Goal: Information Seeking & Learning: Learn about a topic

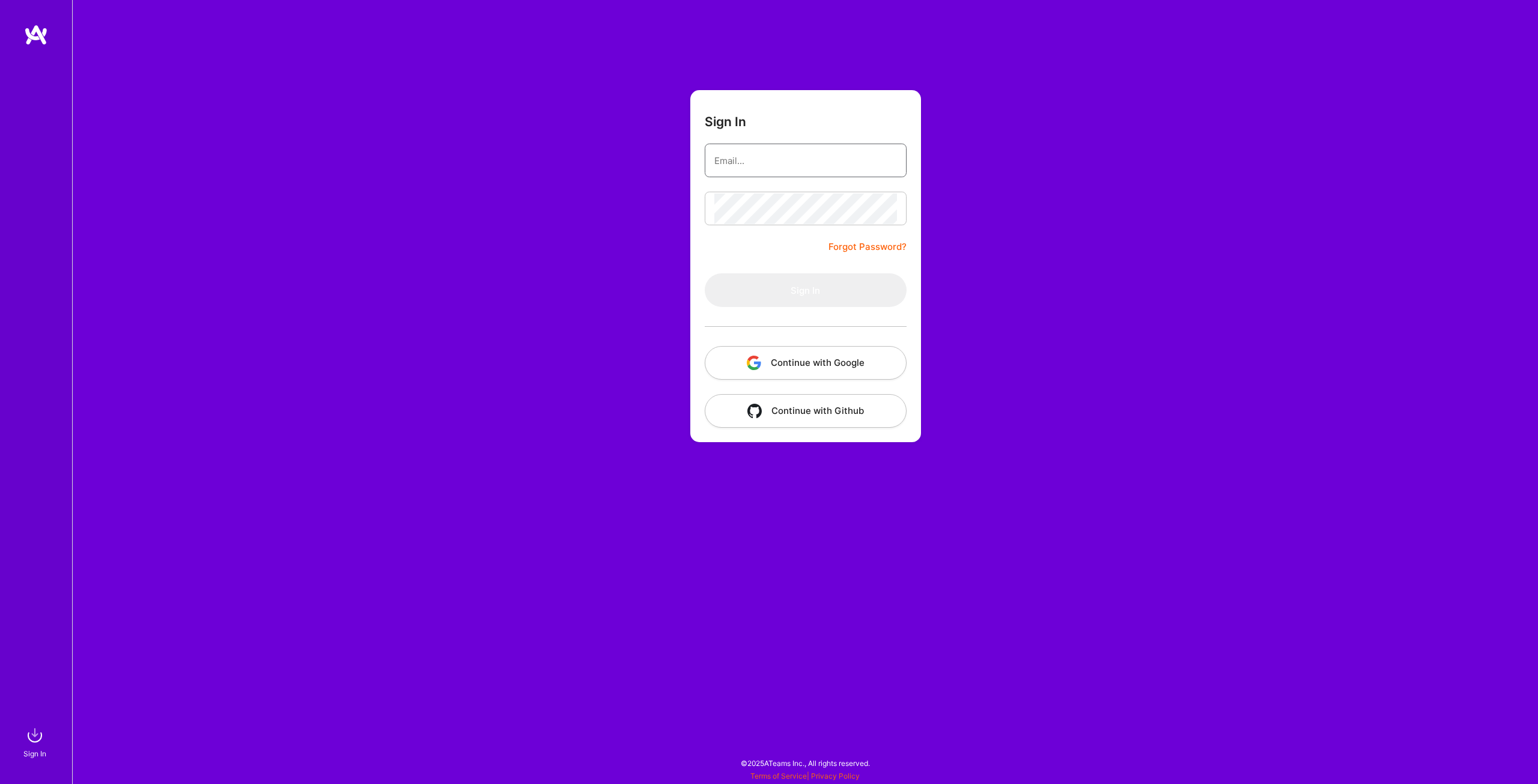
type input "ermanloci@gmail.com"
click at [805, 359] on button "Continue with Google" at bounding box center [805, 363] width 202 height 33
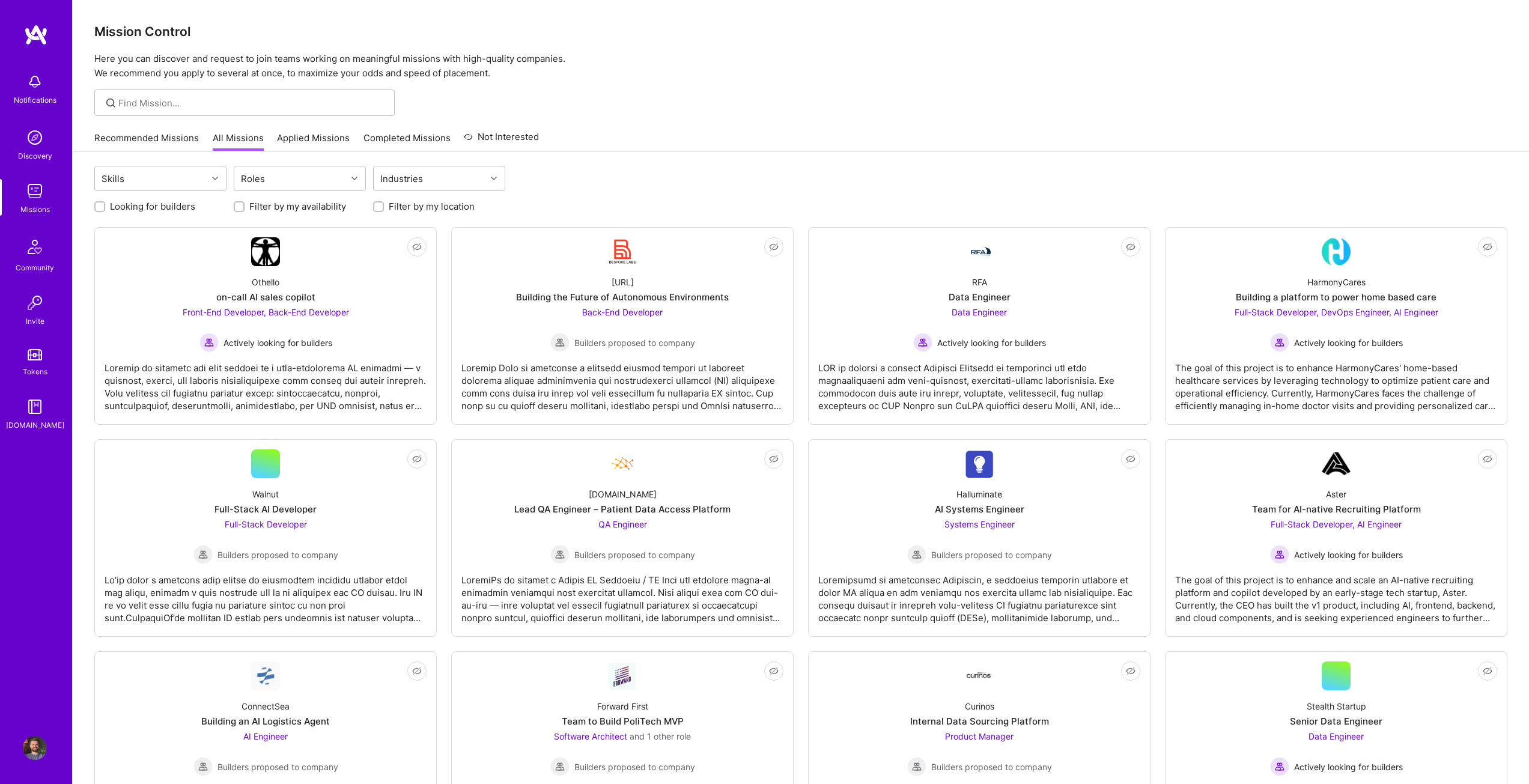
click at [242, 137] on link "All Missions" at bounding box center [238, 141] width 51 height 20
click at [100, 209] on input "Looking for builders" at bounding box center [101, 207] width 8 height 8
checkbox input "true"
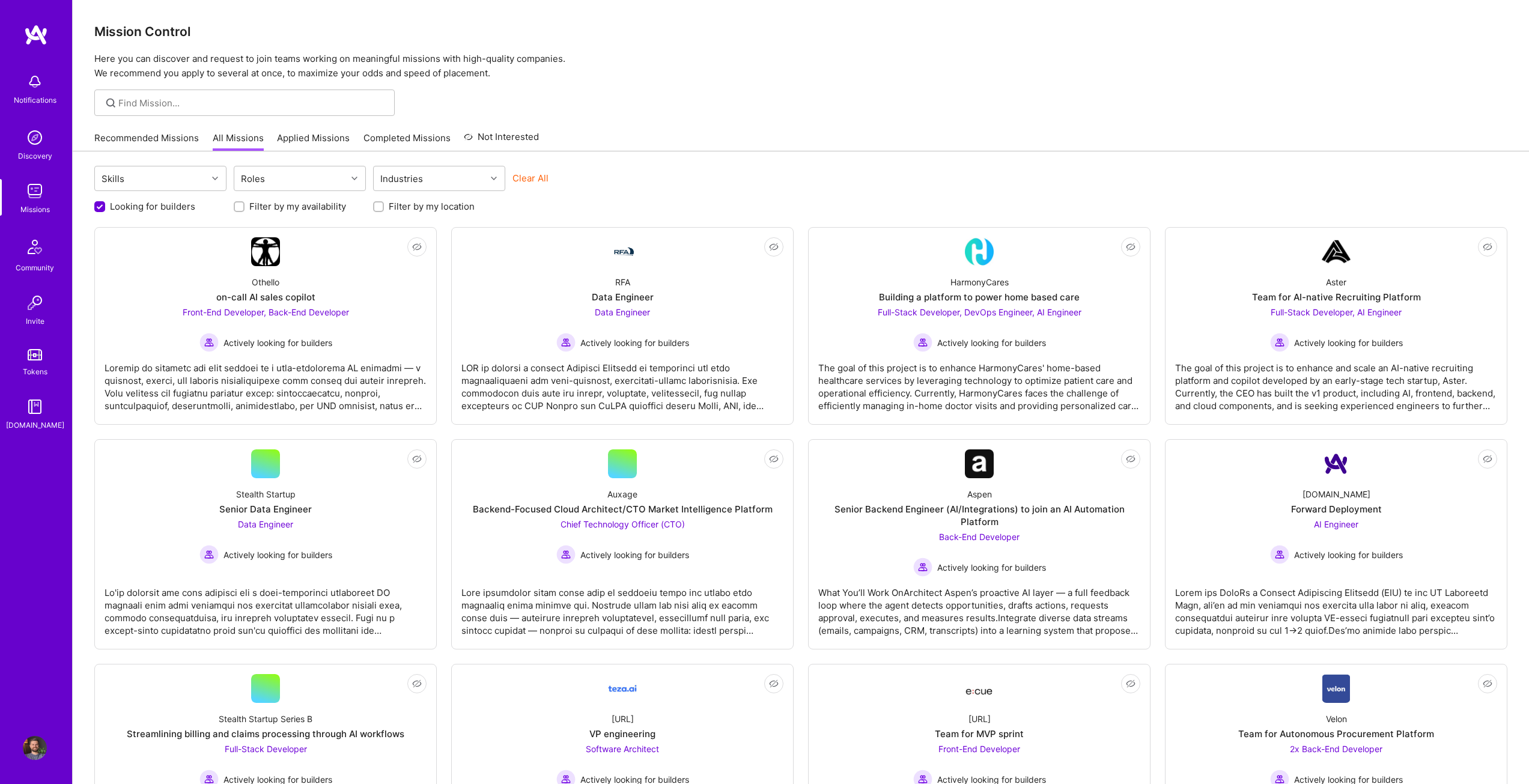
click at [378, 204] on input "Filter by my location" at bounding box center [380, 207] width 8 height 8
checkbox input "true"
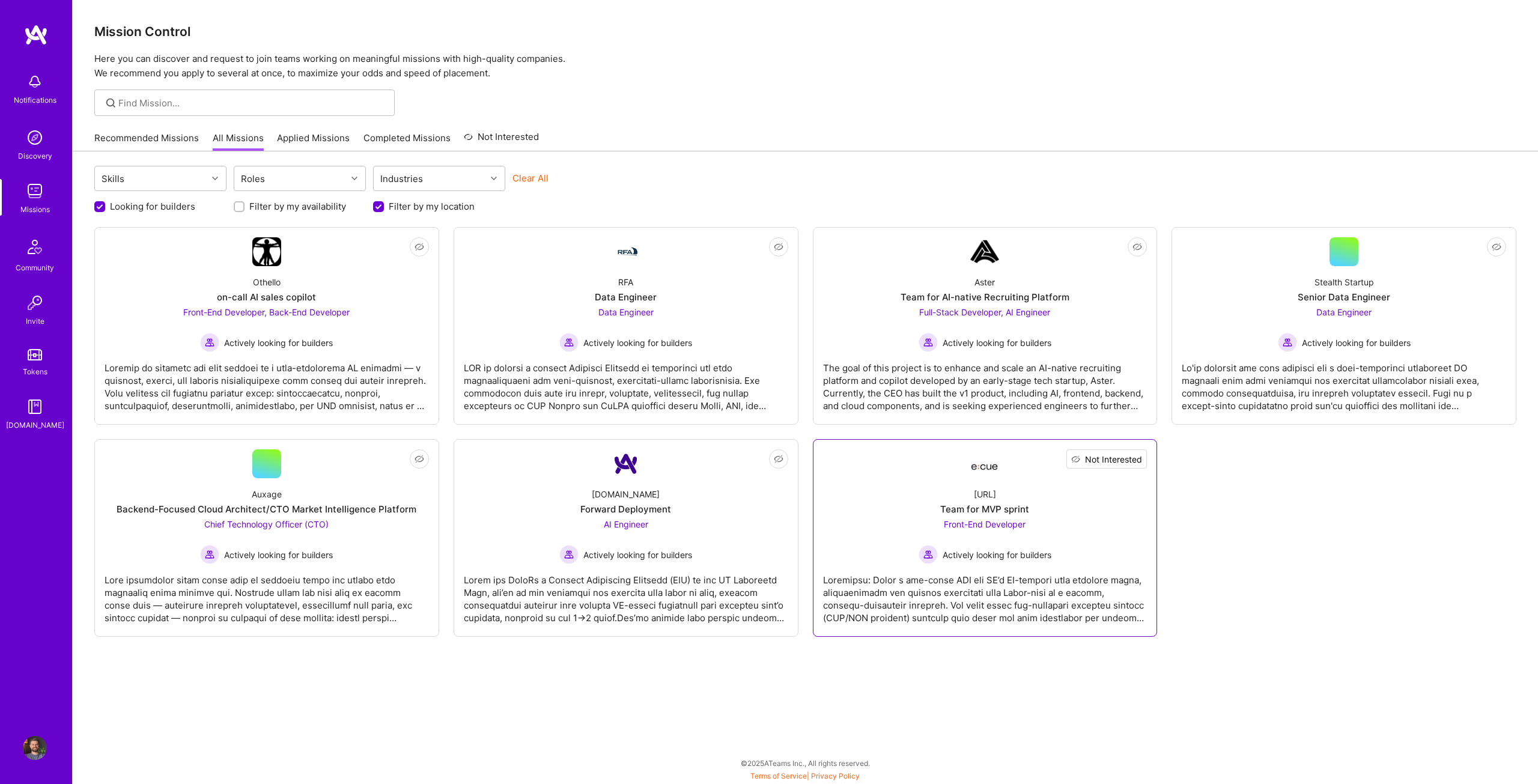
click at [1131, 456] on span "Not Interested" at bounding box center [1113, 459] width 57 height 13
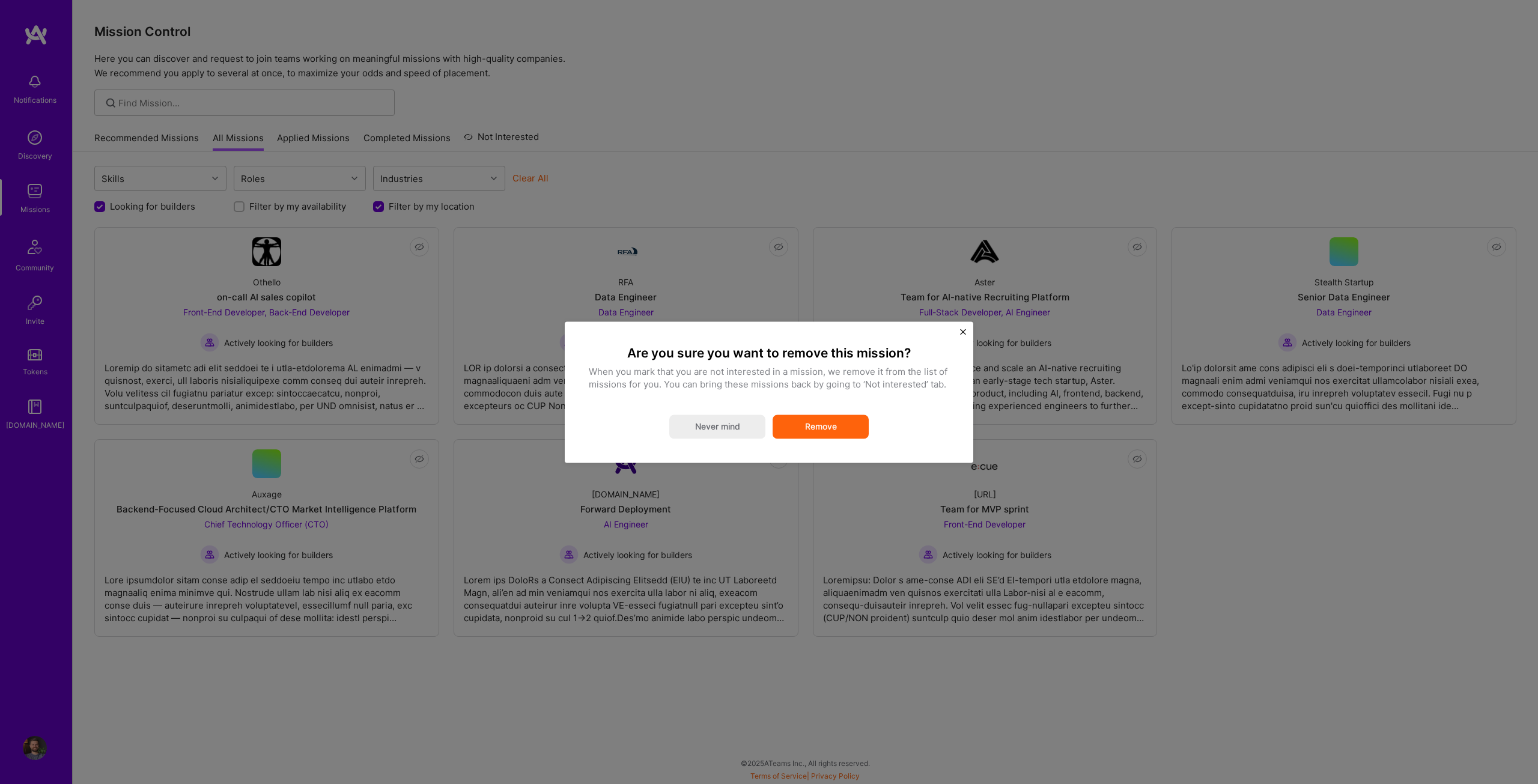
click at [818, 420] on button "Remove" at bounding box center [820, 426] width 96 height 24
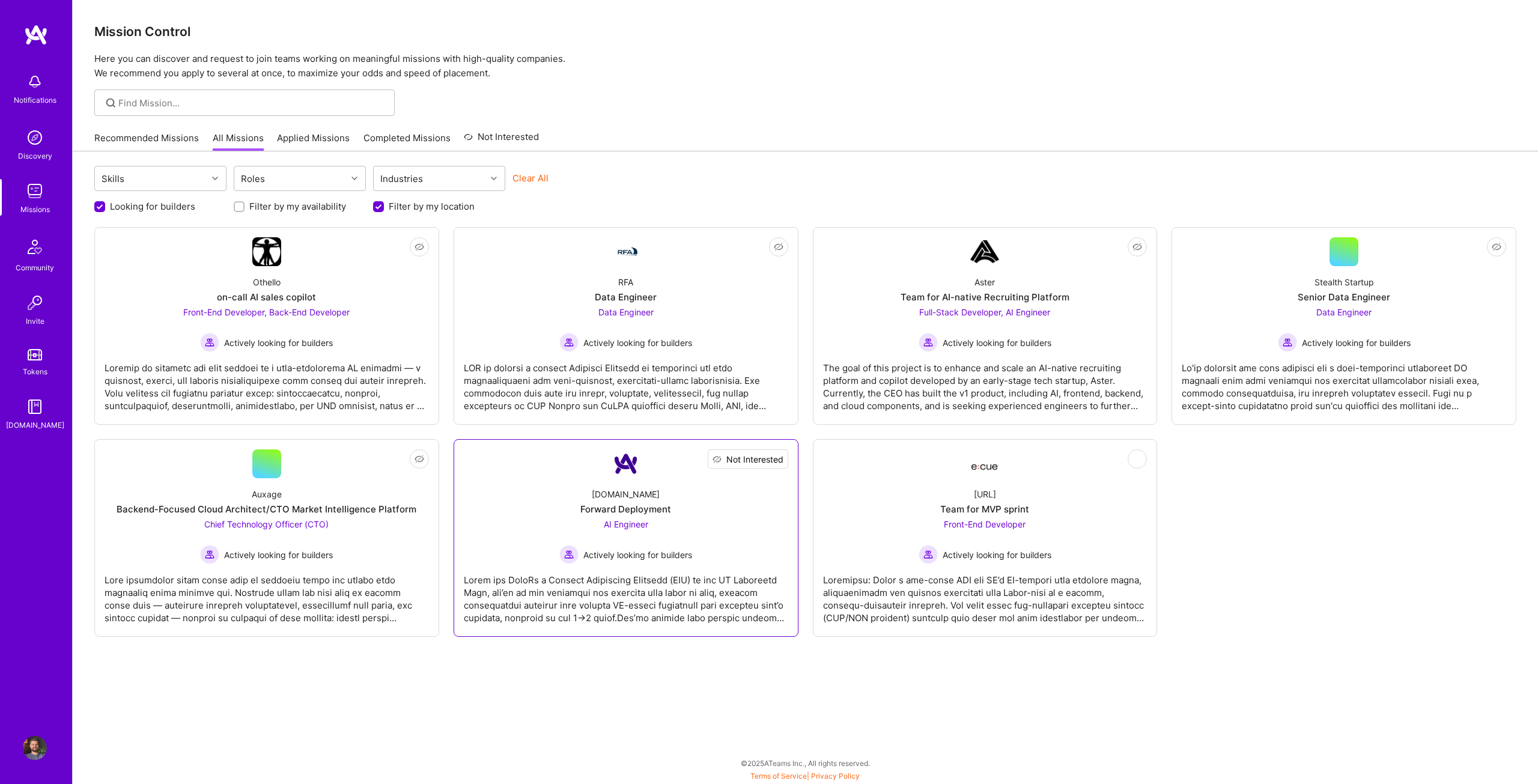
click at [770, 462] on span "Not Interested" at bounding box center [755, 459] width 57 height 13
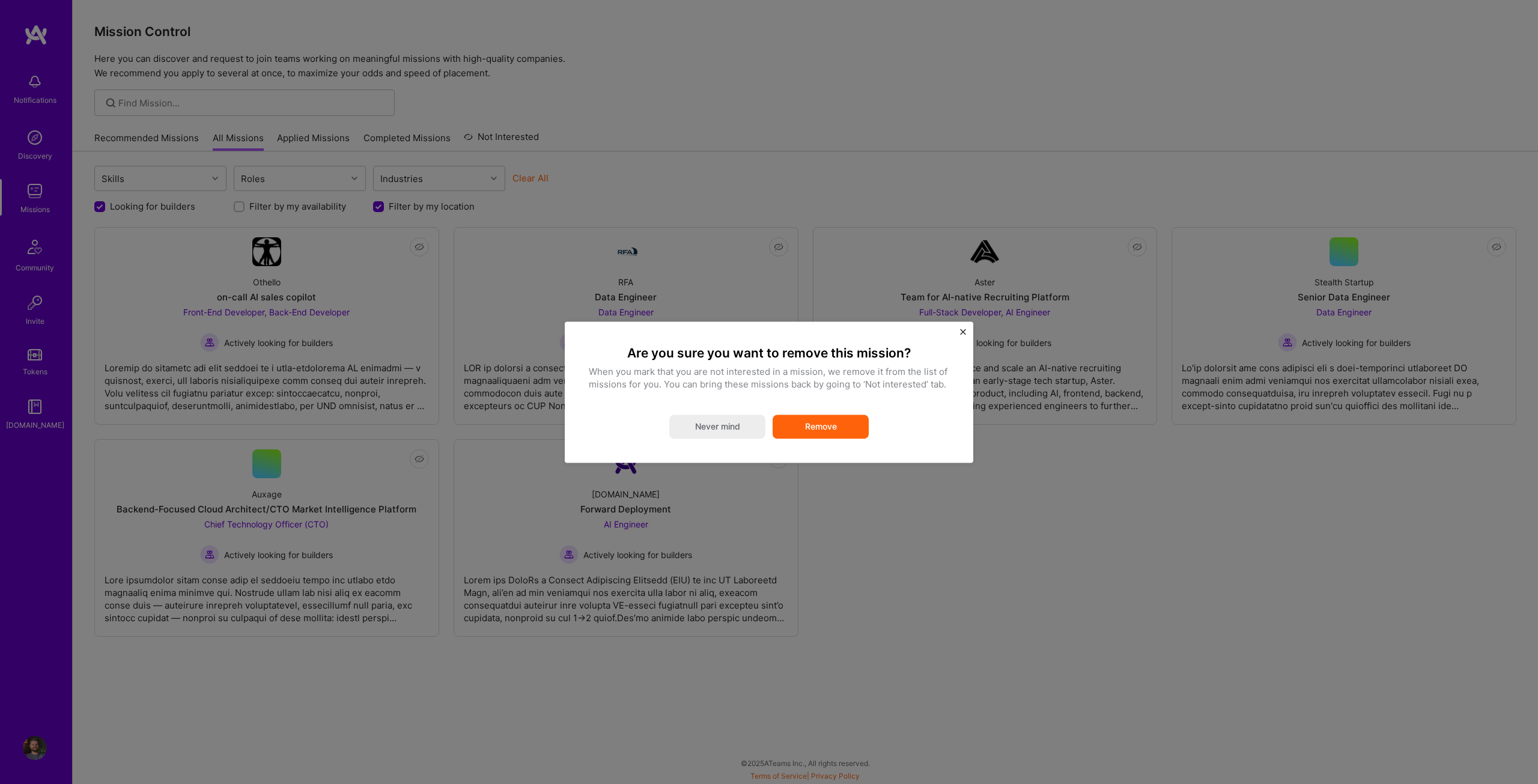
click at [820, 423] on button "Remove" at bounding box center [820, 426] width 96 height 24
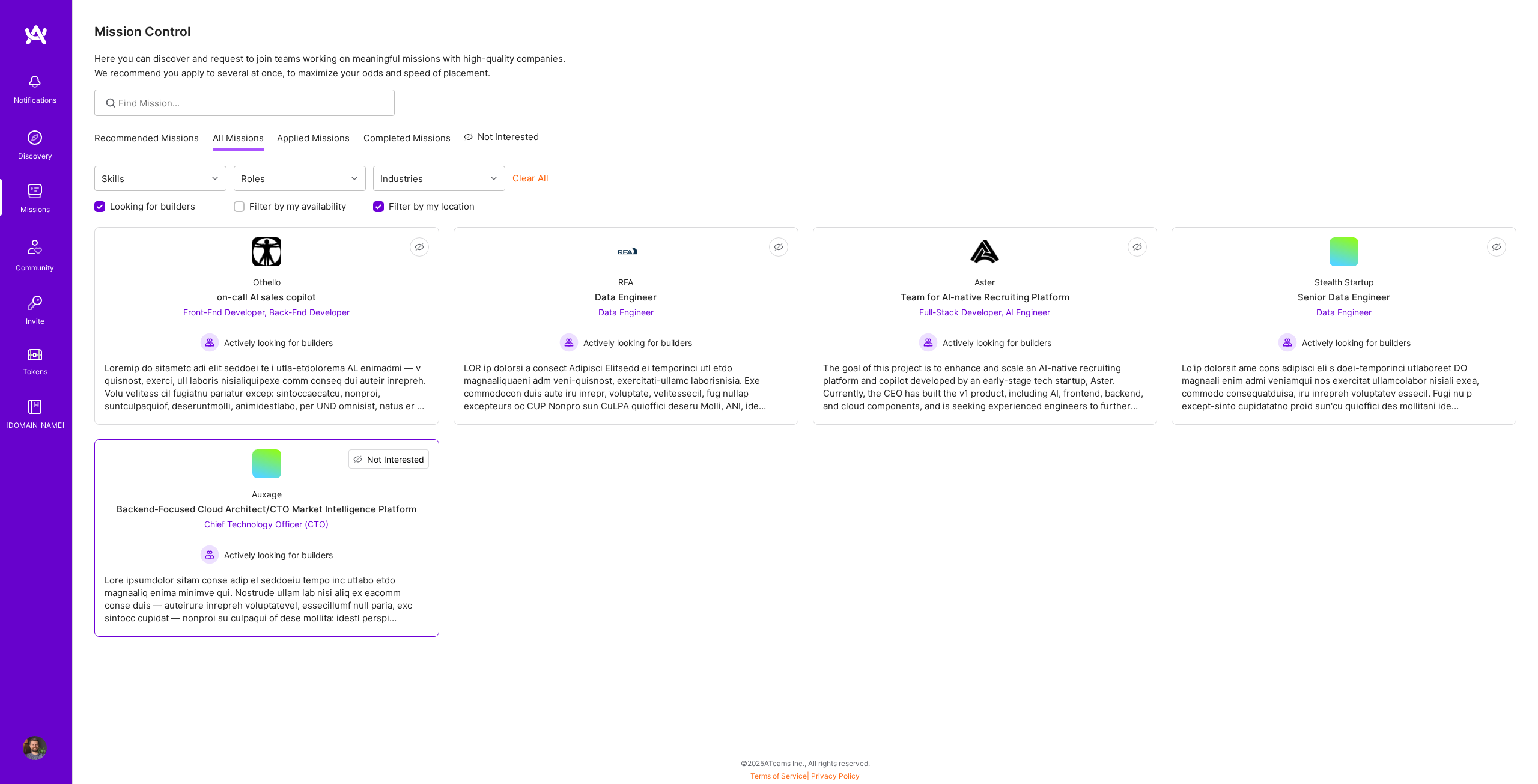
click at [408, 455] on span "Not Interested" at bounding box center [396, 459] width 57 height 13
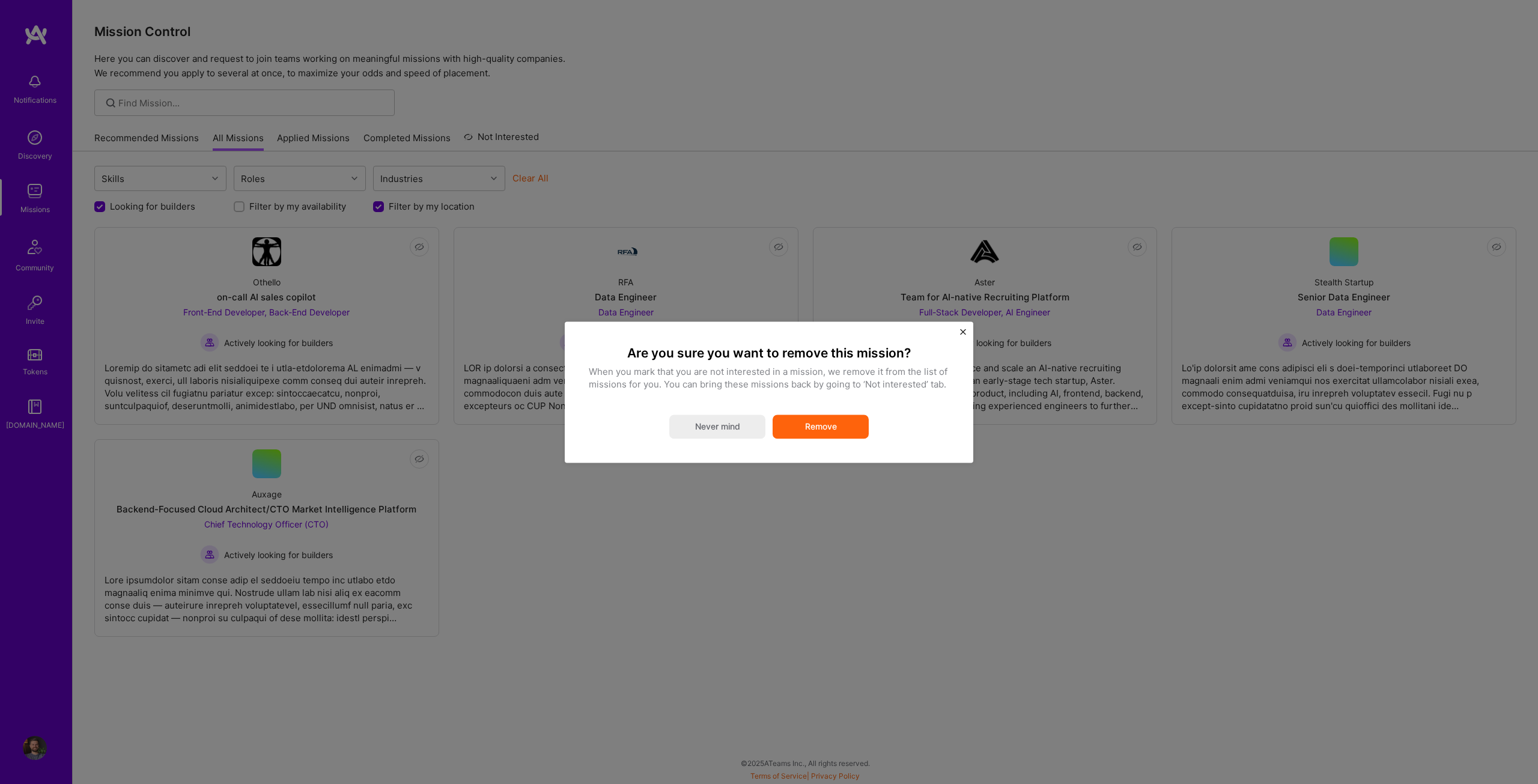
click at [834, 426] on button "Remove" at bounding box center [820, 426] width 96 height 24
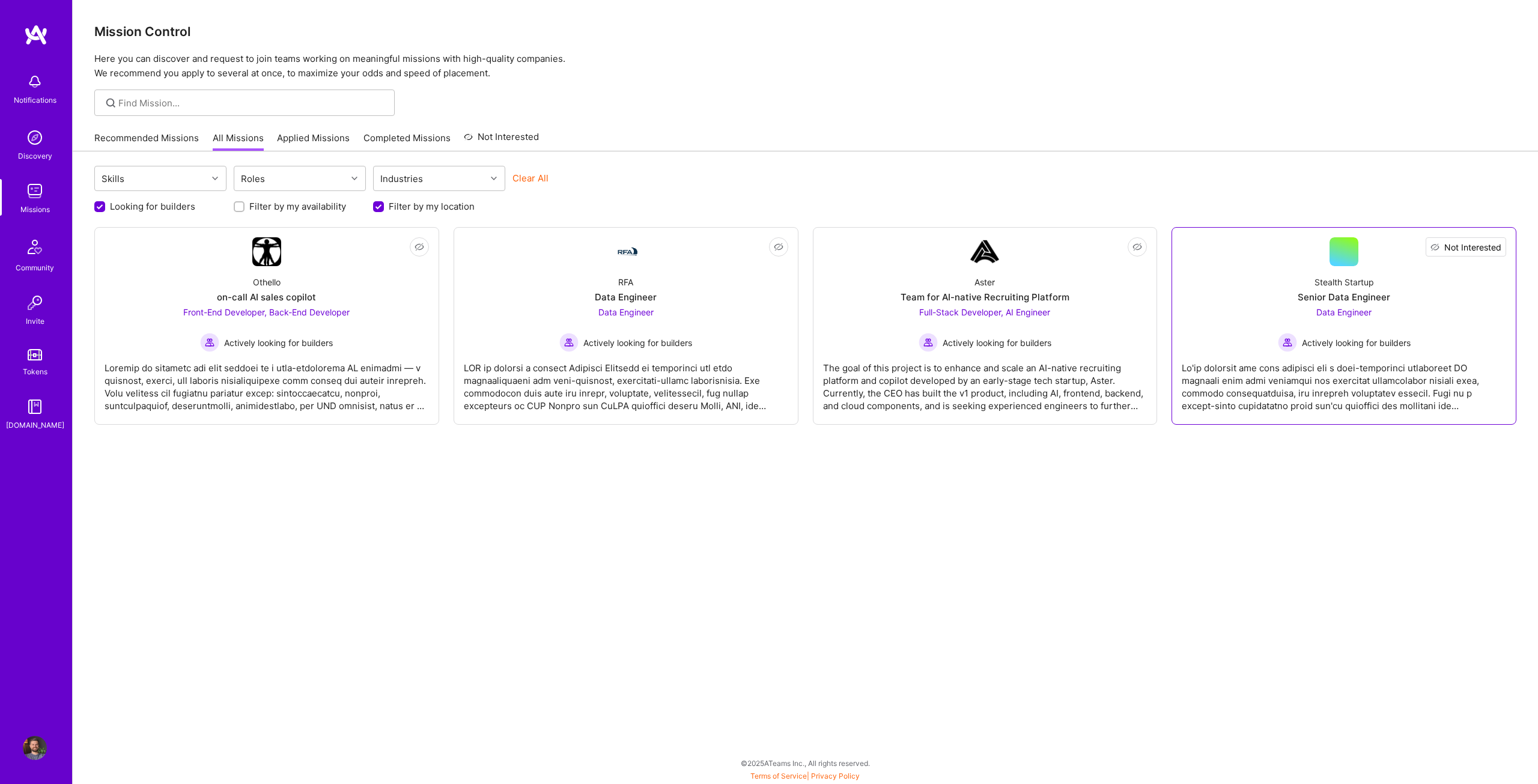
click at [1496, 244] on span "Not Interested" at bounding box center [1473, 247] width 57 height 13
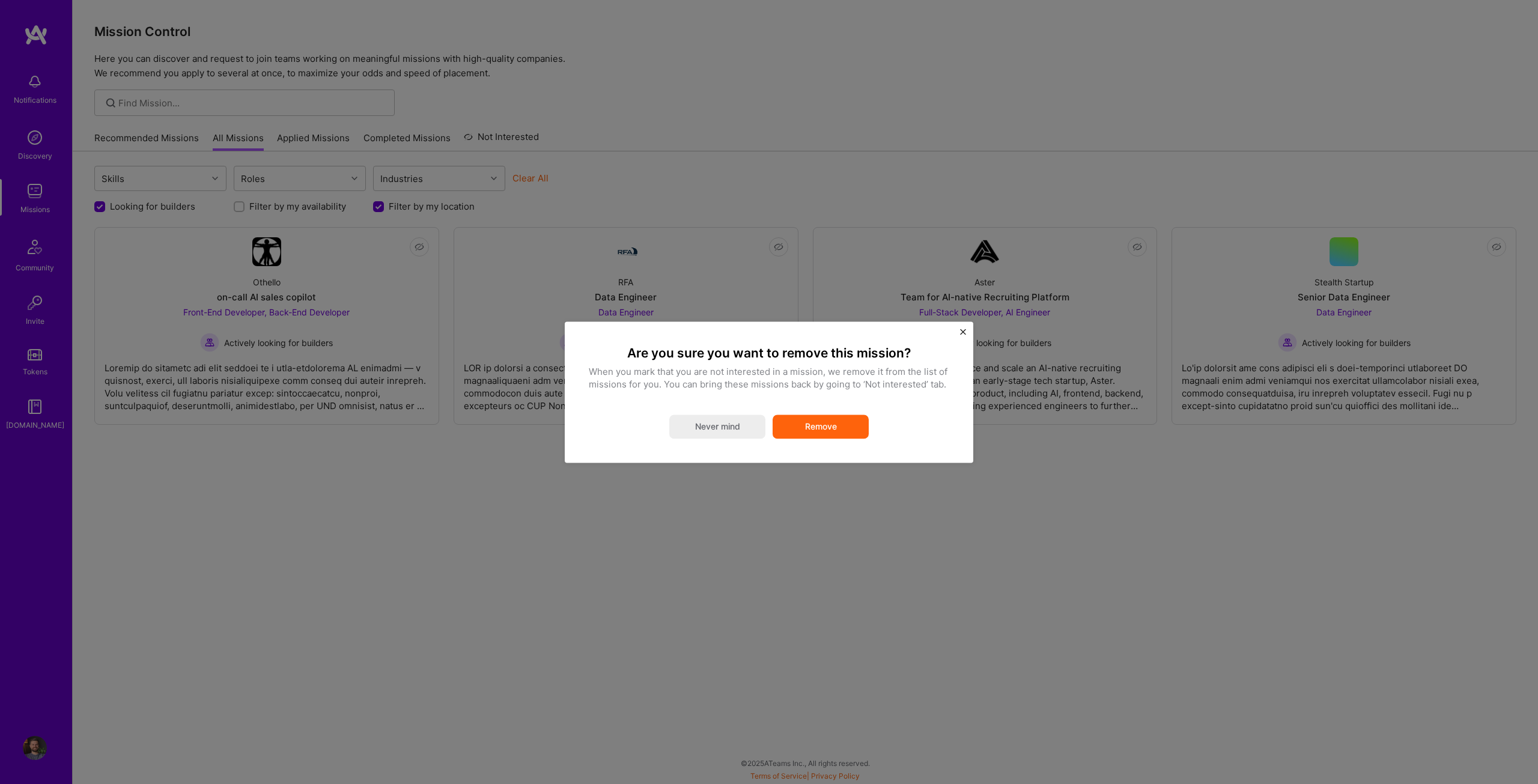
click at [849, 419] on button "Remove" at bounding box center [820, 426] width 96 height 24
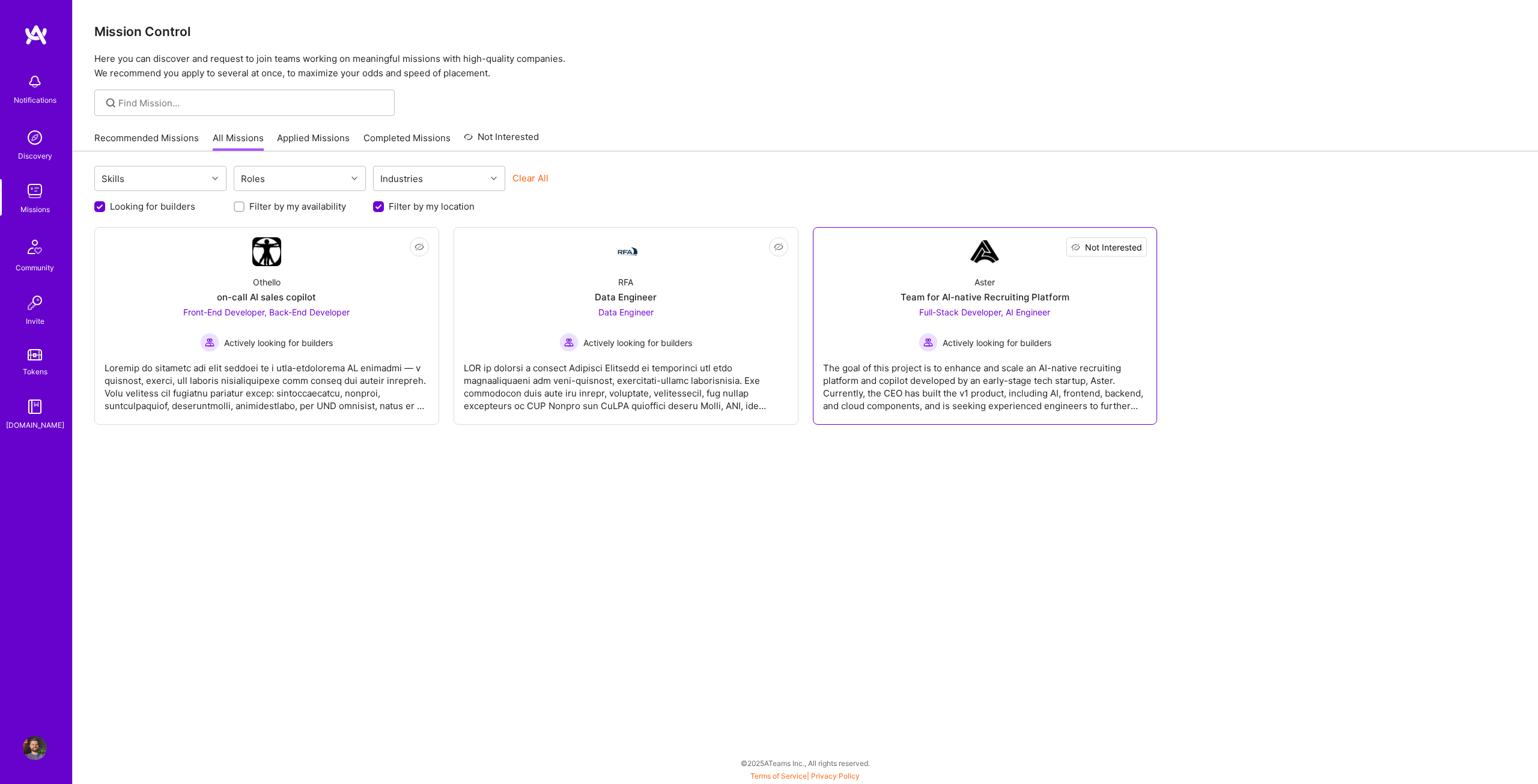
click at [1131, 246] on span "Not Interested" at bounding box center [1113, 247] width 57 height 13
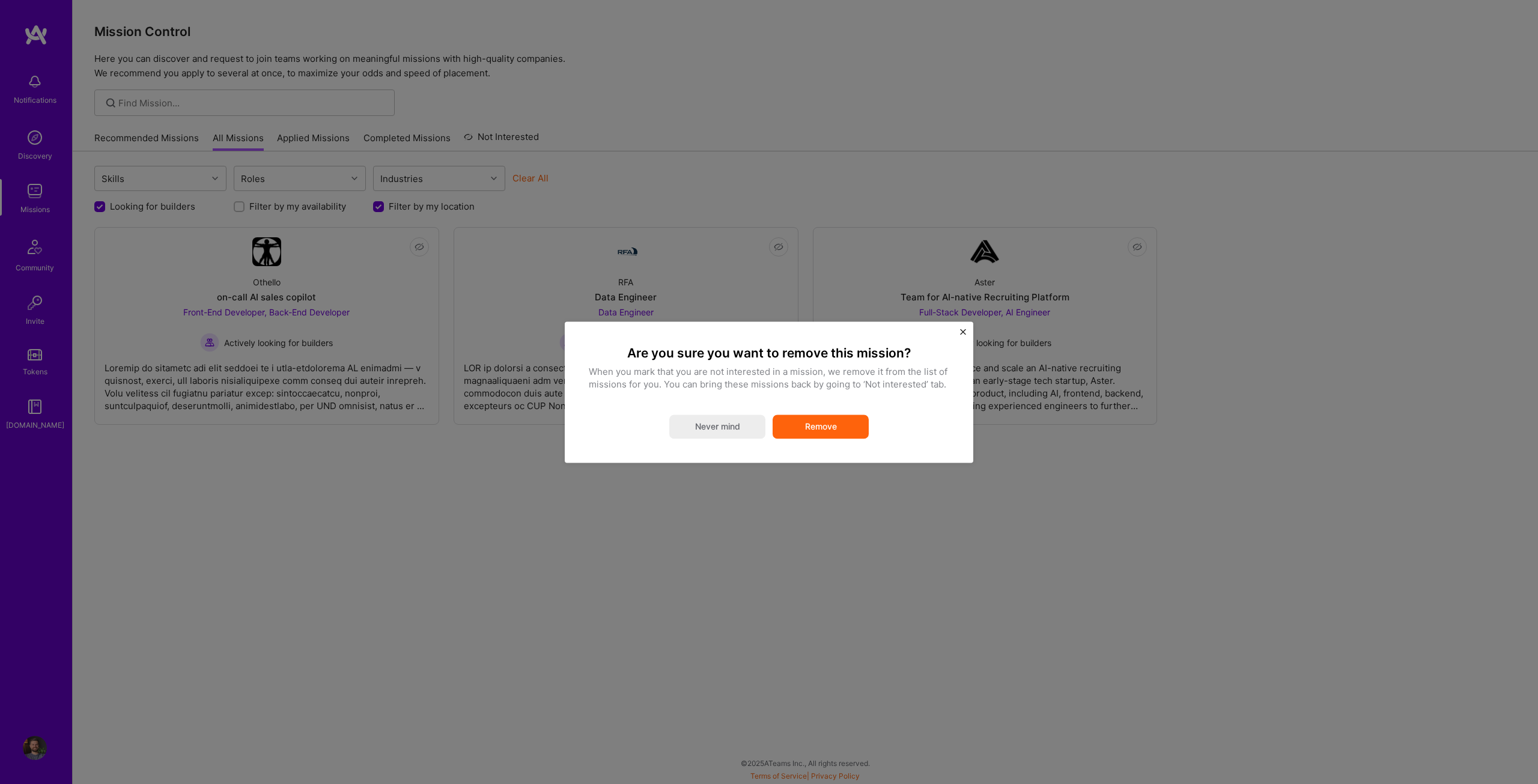
click at [853, 423] on button "Remove" at bounding box center [820, 426] width 96 height 24
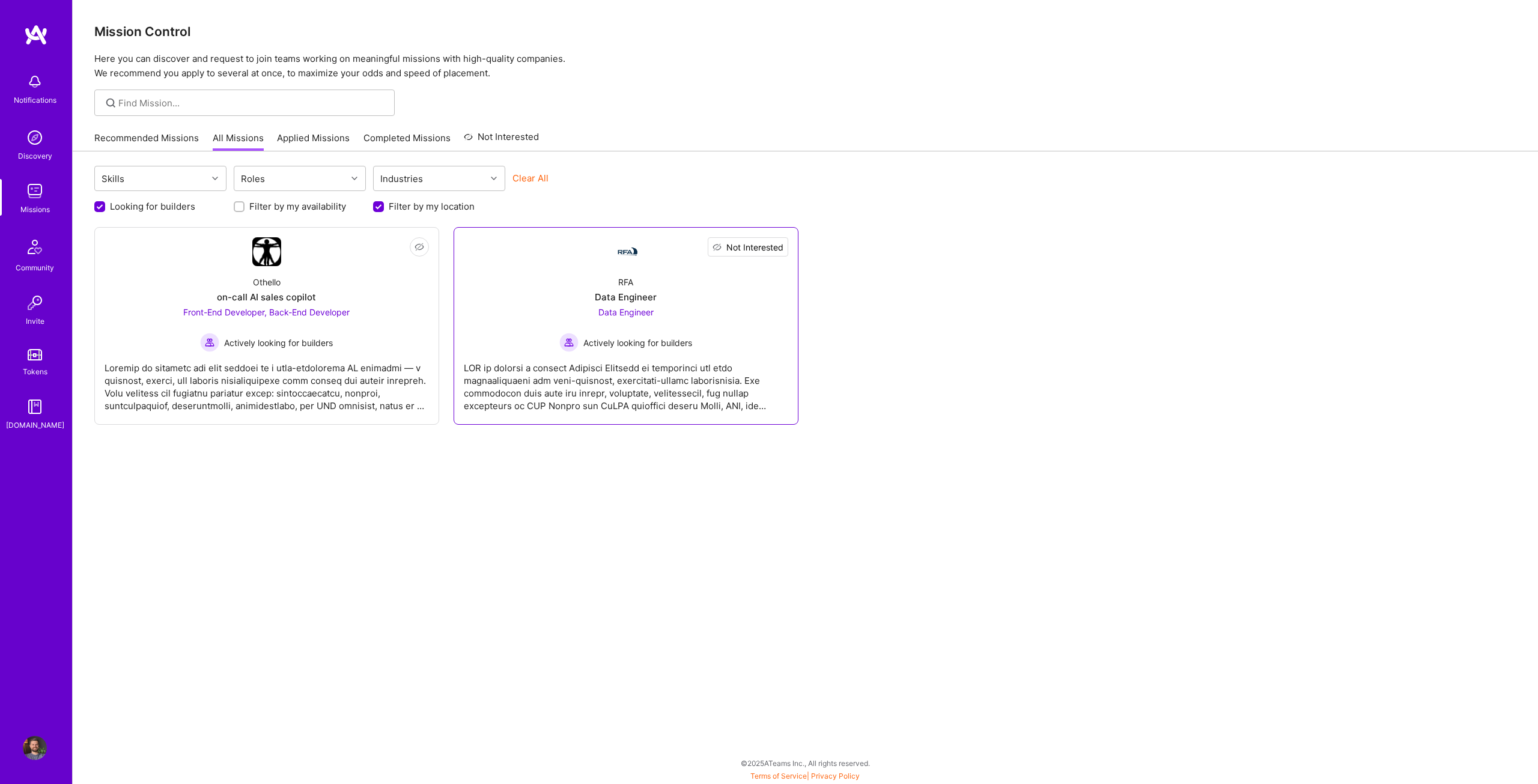
click at [776, 244] on span "Not Interested" at bounding box center [755, 247] width 57 height 13
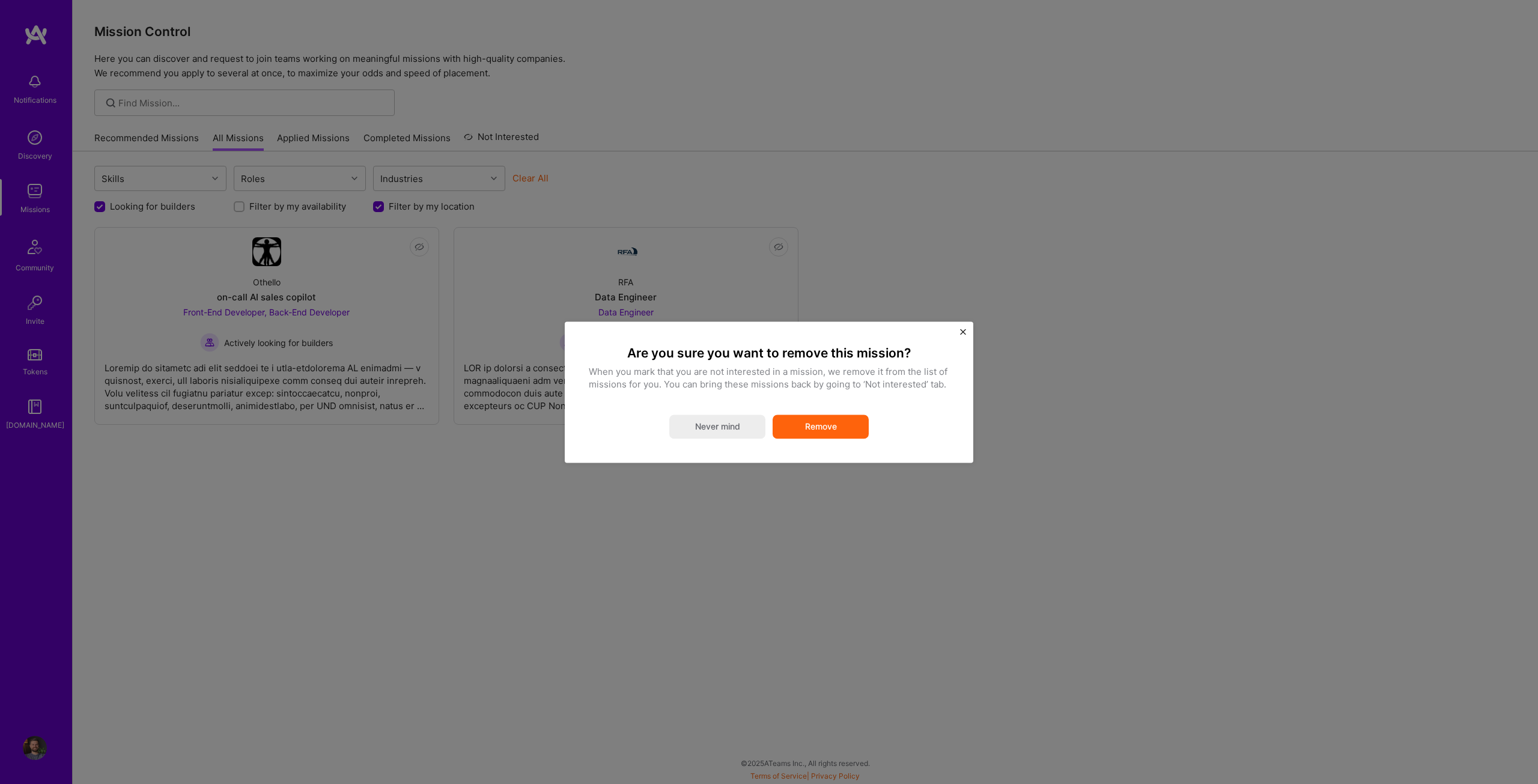
click at [822, 421] on button "Remove" at bounding box center [820, 426] width 96 height 24
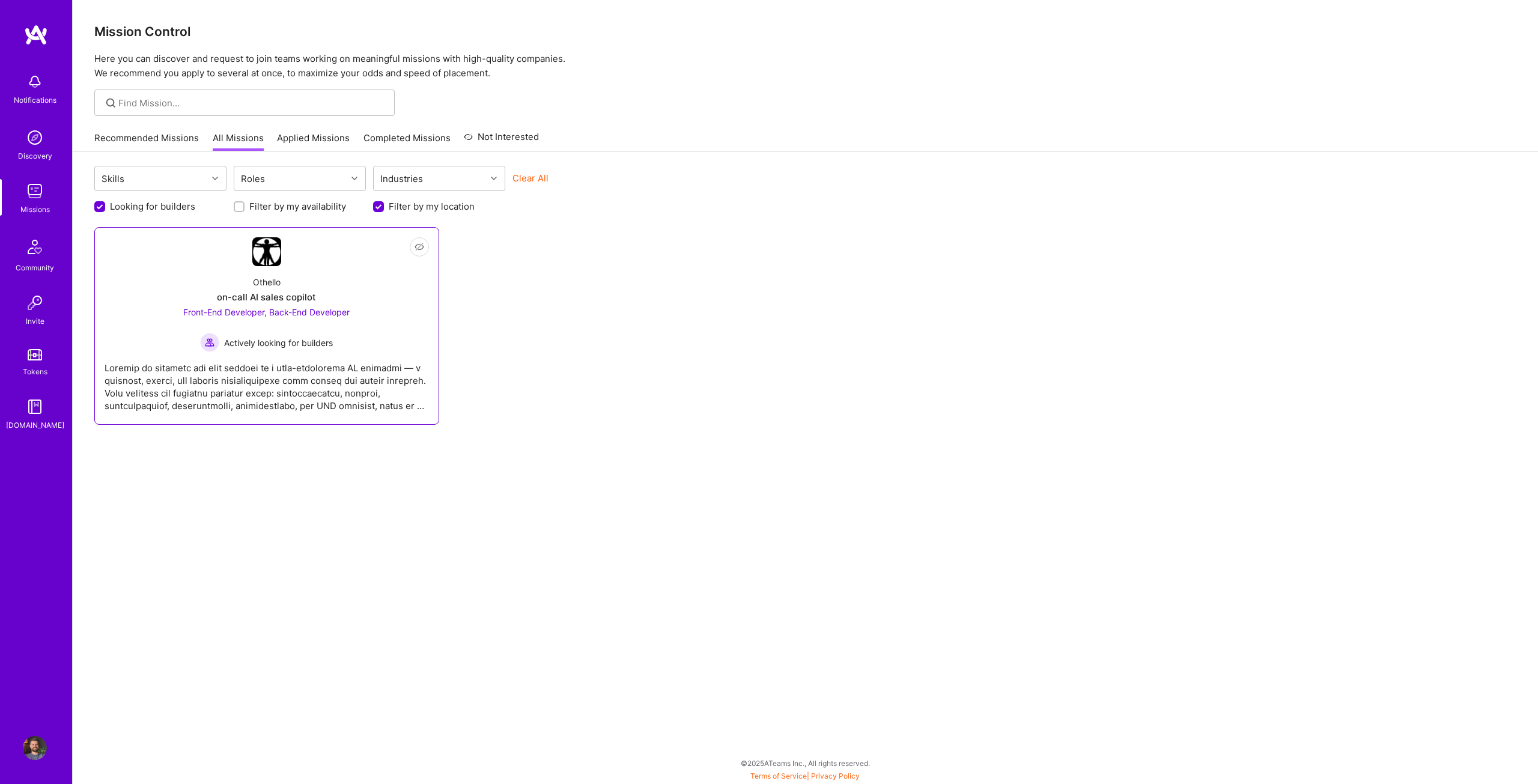
click at [347, 336] on div "Actively looking for builders" at bounding box center [266, 343] width 166 height 19
